Goal: Check status: Check status

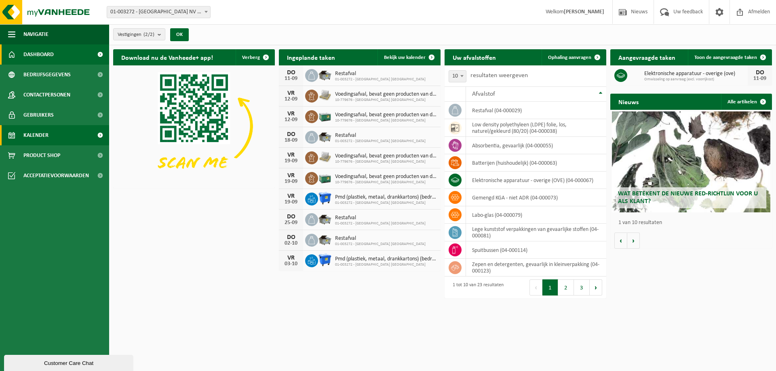
click at [38, 133] on span "Kalender" at bounding box center [35, 135] width 25 height 20
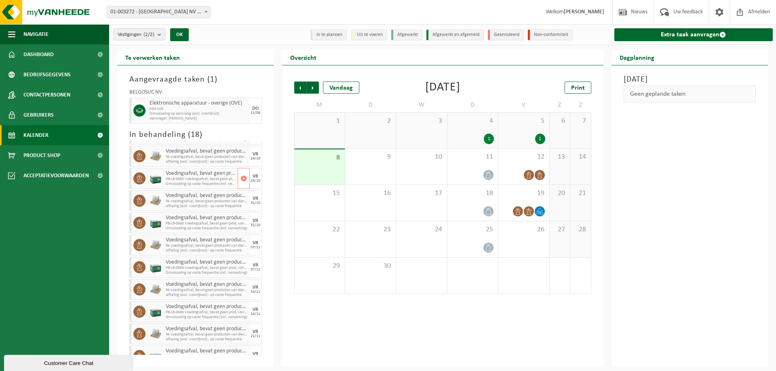
scroll to position [198, 0]
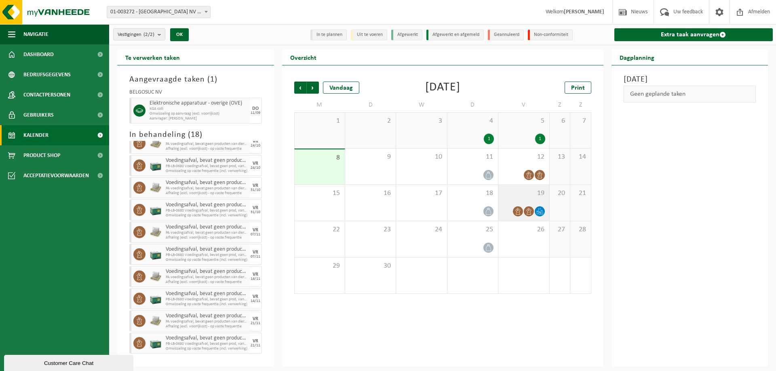
click at [518, 211] on icon at bounding box center [517, 211] width 5 height 7
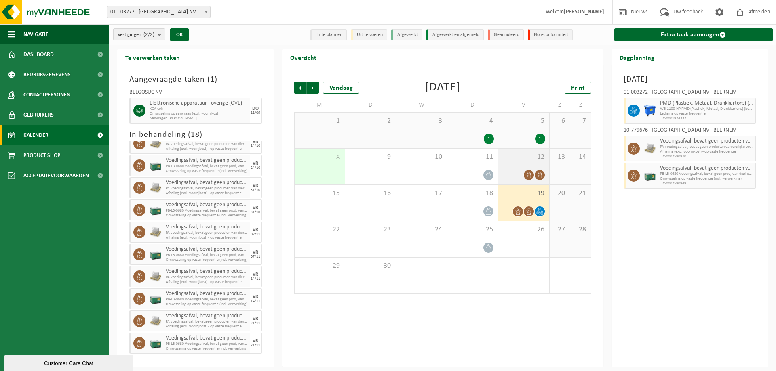
click at [527, 174] on icon at bounding box center [528, 175] width 5 height 7
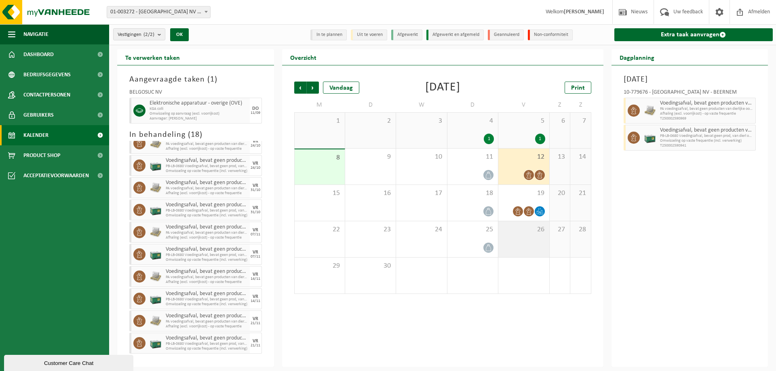
click at [522, 228] on span "26" at bounding box center [523, 230] width 42 height 9
